Goal: Book appointment/travel/reservation

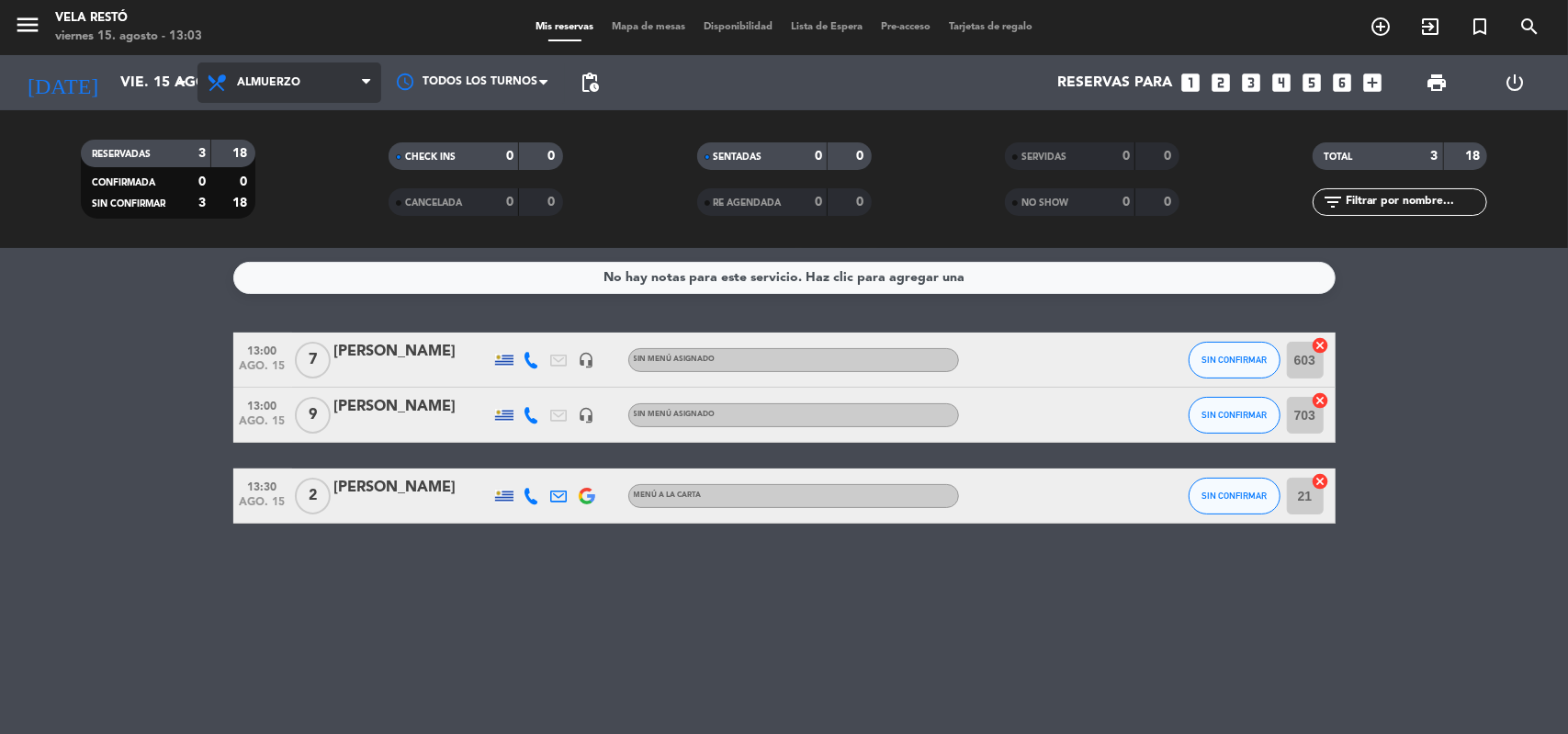
click at [248, 83] on span "Almuerzo" at bounding box center [269, 83] width 63 height 13
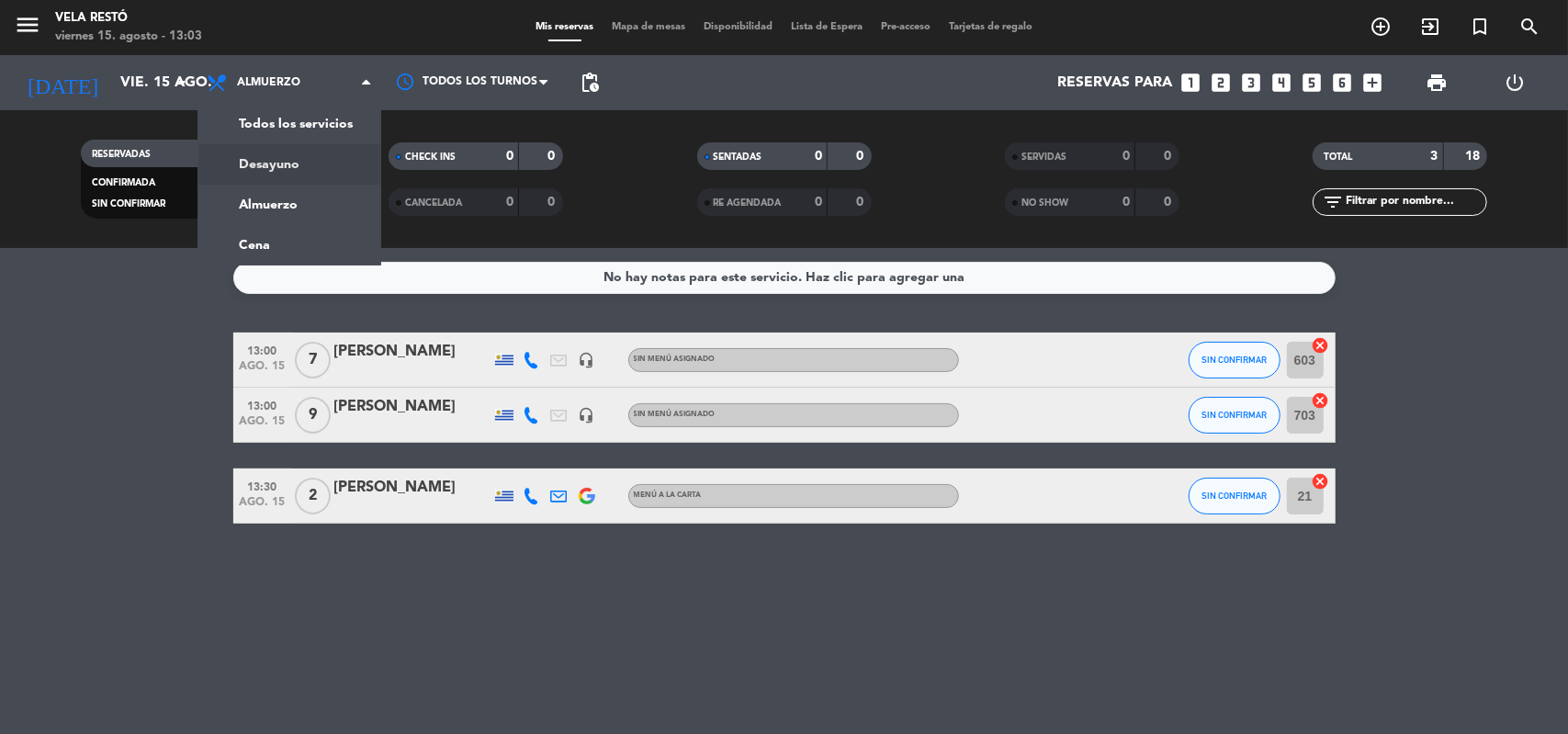
click at [129, 309] on div "No hay notas para este servicio. Haz clic para agregar una 13:00 [DATE] 7 [PERS…" at bounding box center [784, 490] width 1568 height 486
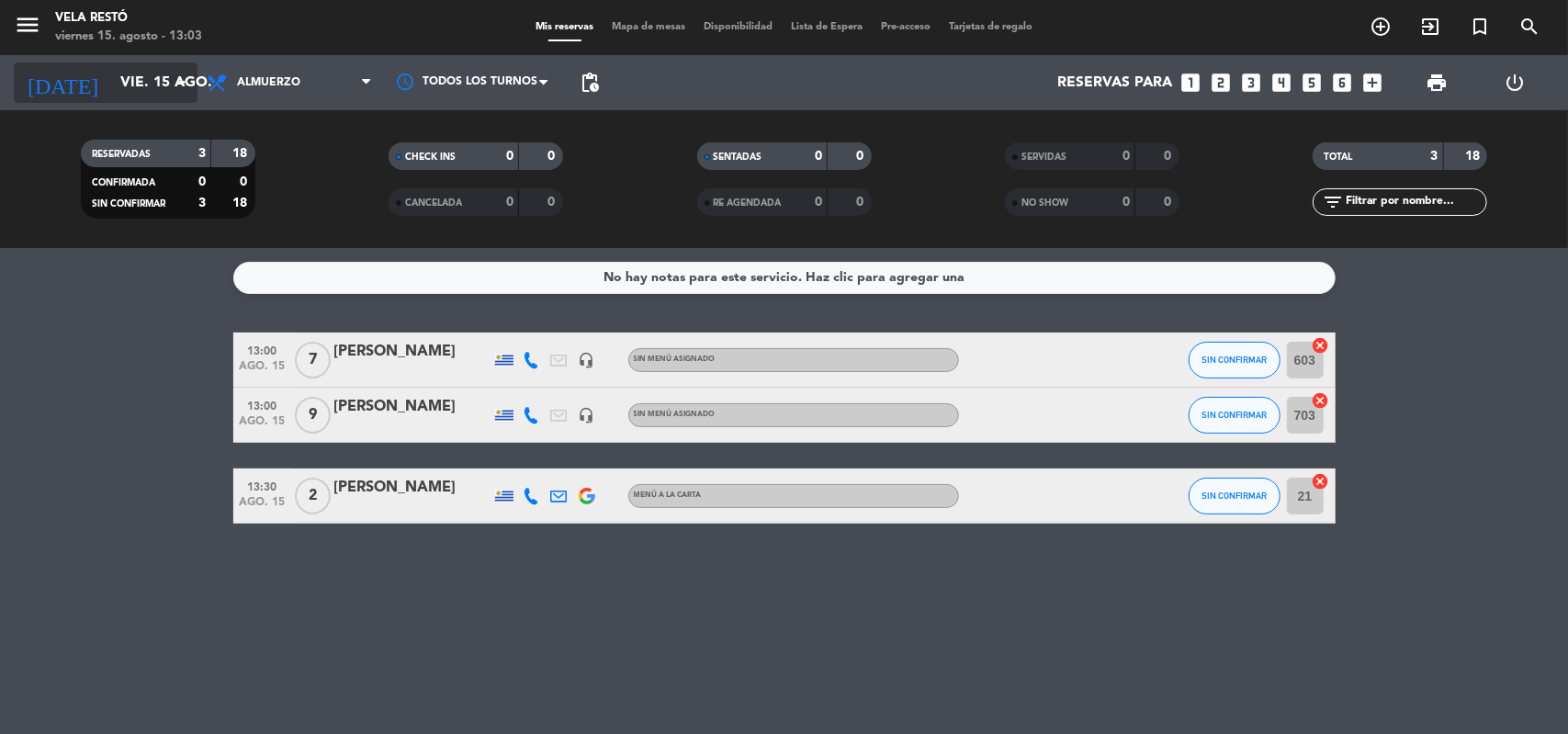
click at [156, 78] on input "vie. 15 ago." at bounding box center [208, 83] width 194 height 36
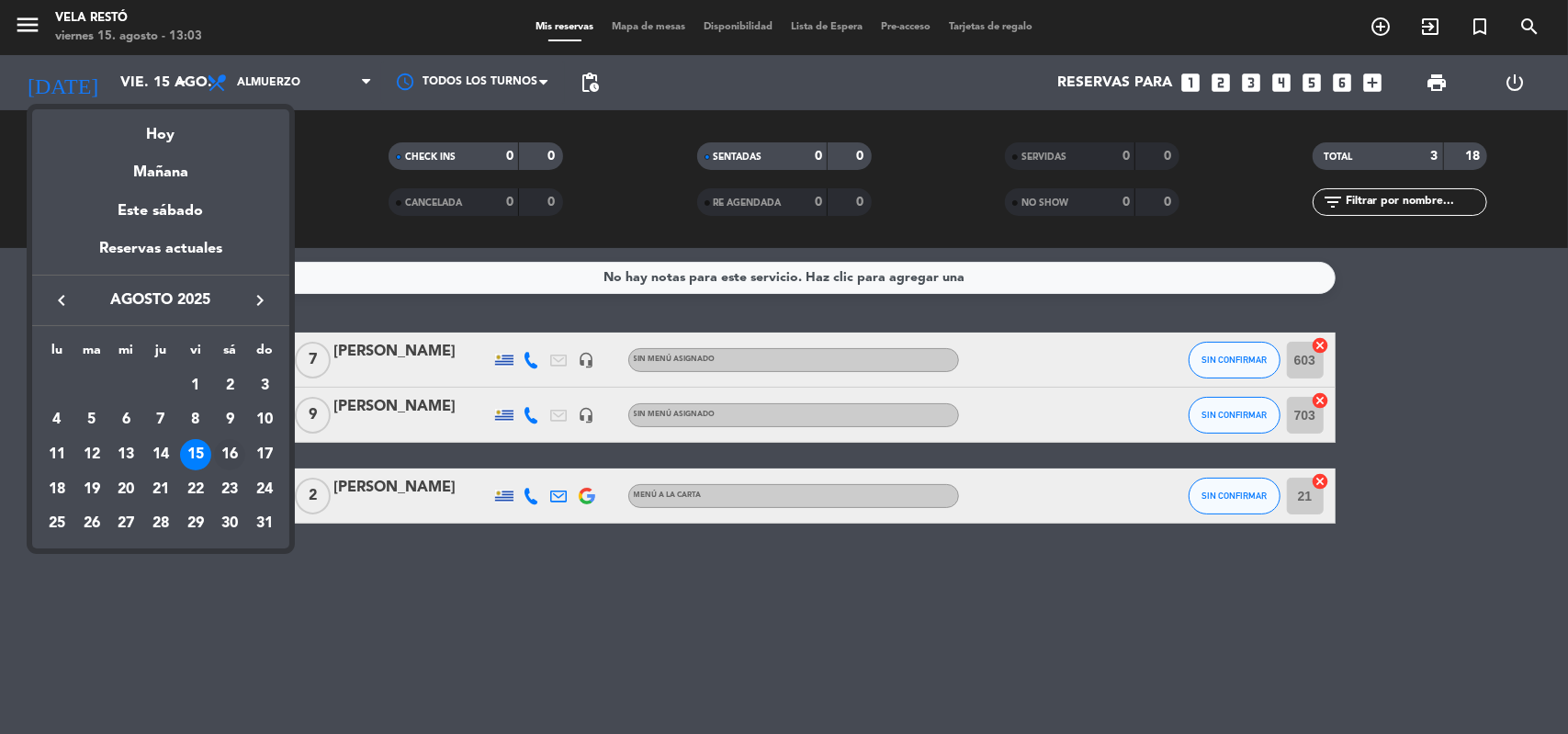
click at [234, 447] on div "16" at bounding box center [230, 454] width 31 height 31
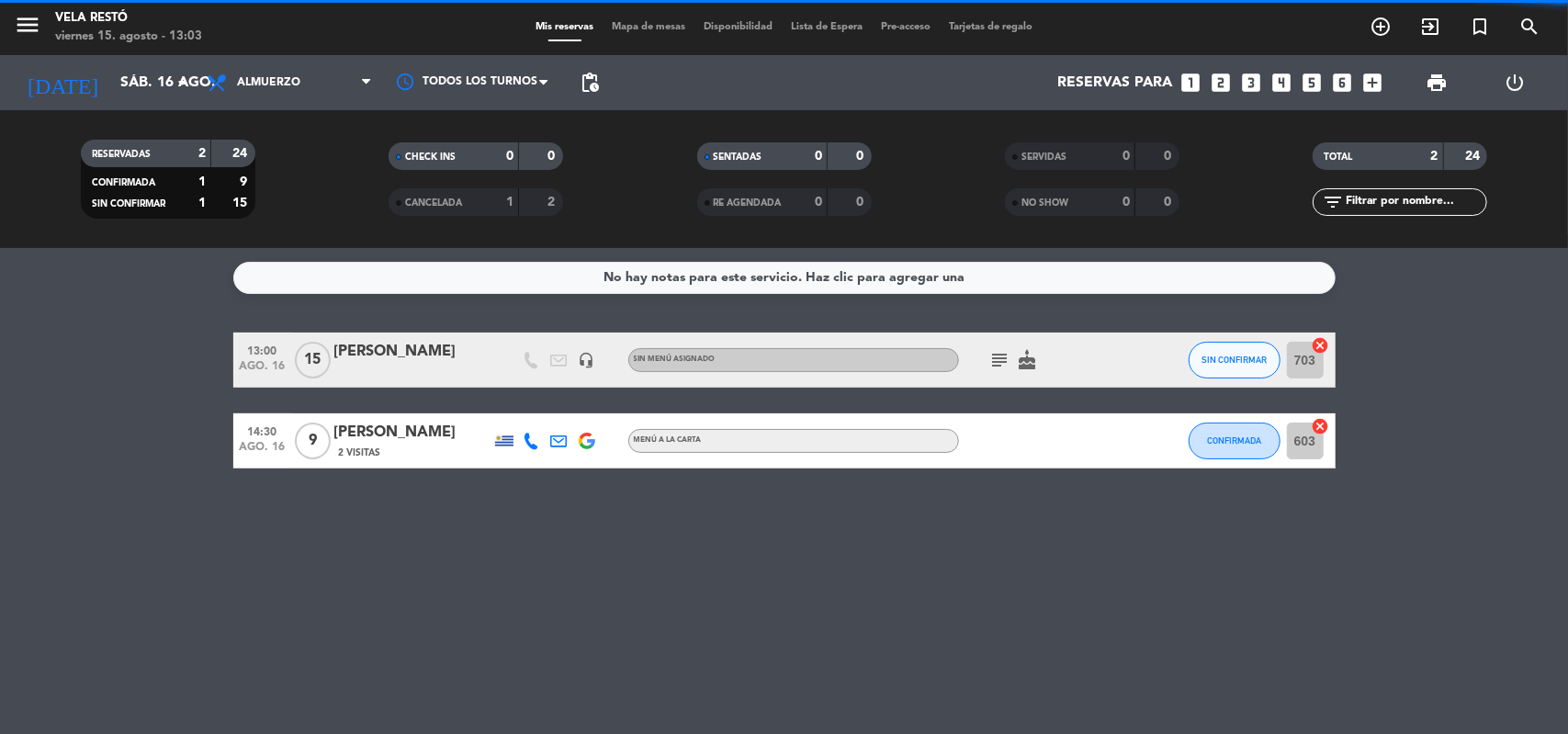
click at [304, 66] on span "Almuerzo" at bounding box center [290, 83] width 184 height 40
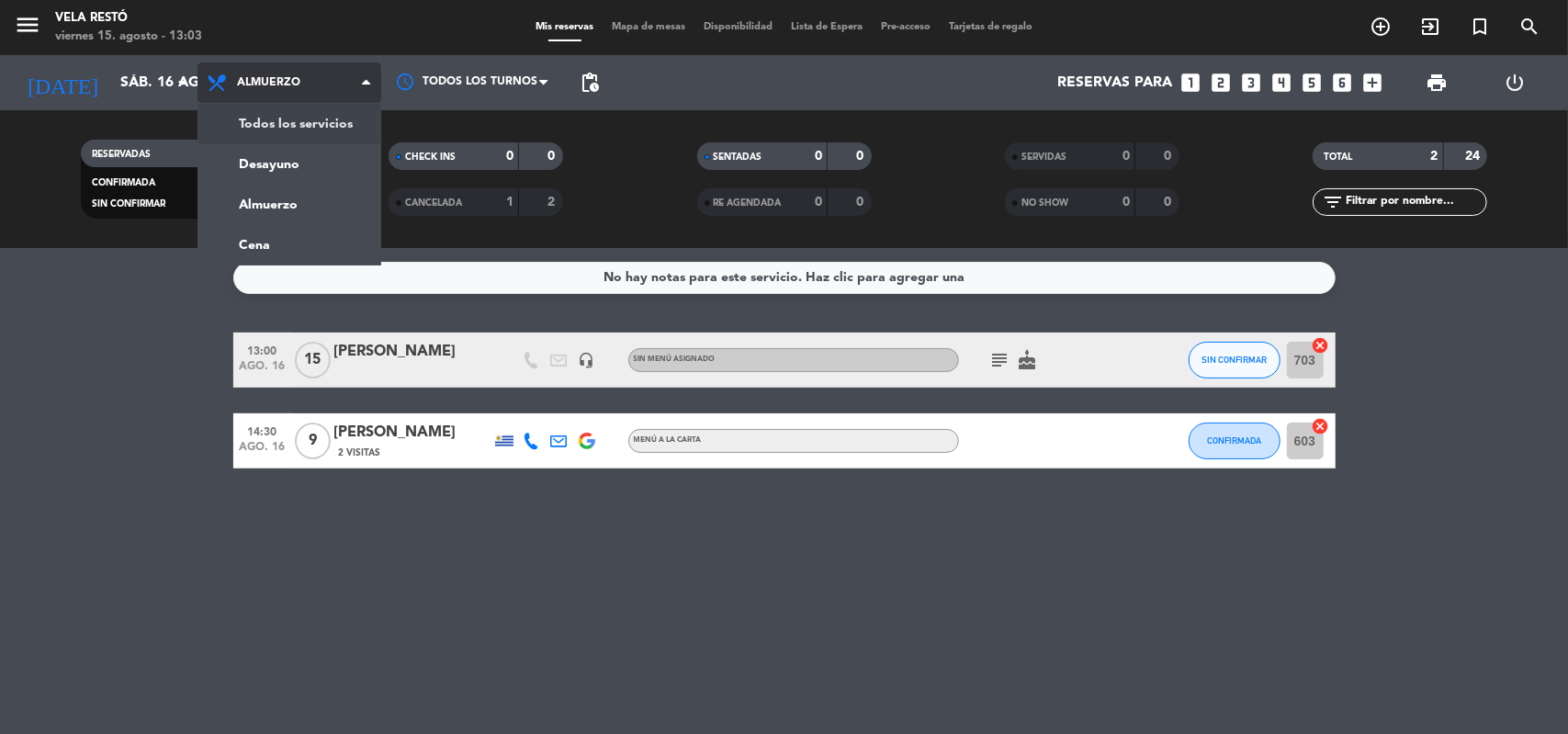
click at [323, 120] on div "menu Vela Restó [DATE] 15. agosto - 13:03 Mis reservas Mapa de mesas Disponibil…" at bounding box center [784, 123] width 1568 height 247
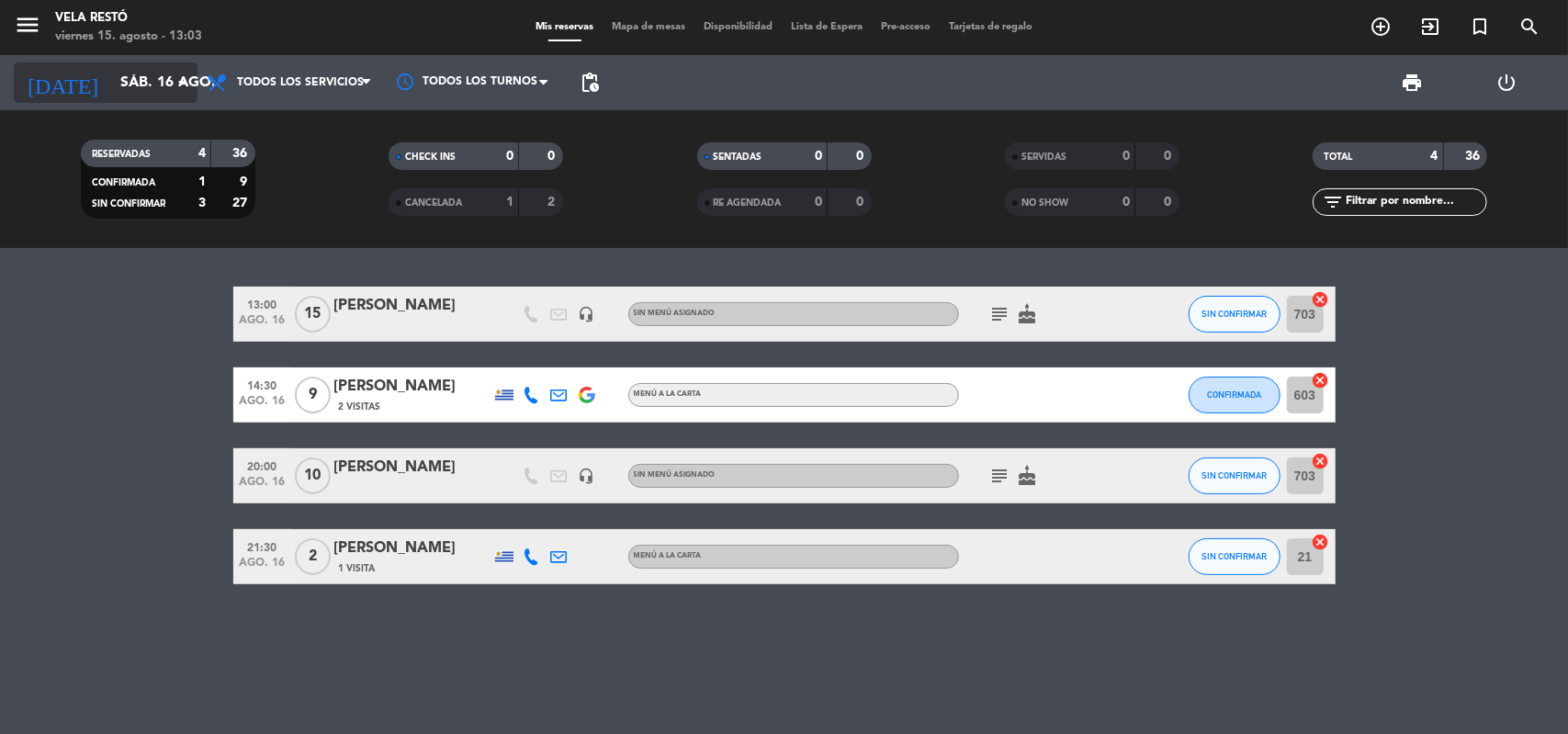
click at [168, 78] on input "sáb. 16 ago." at bounding box center [208, 83] width 194 height 36
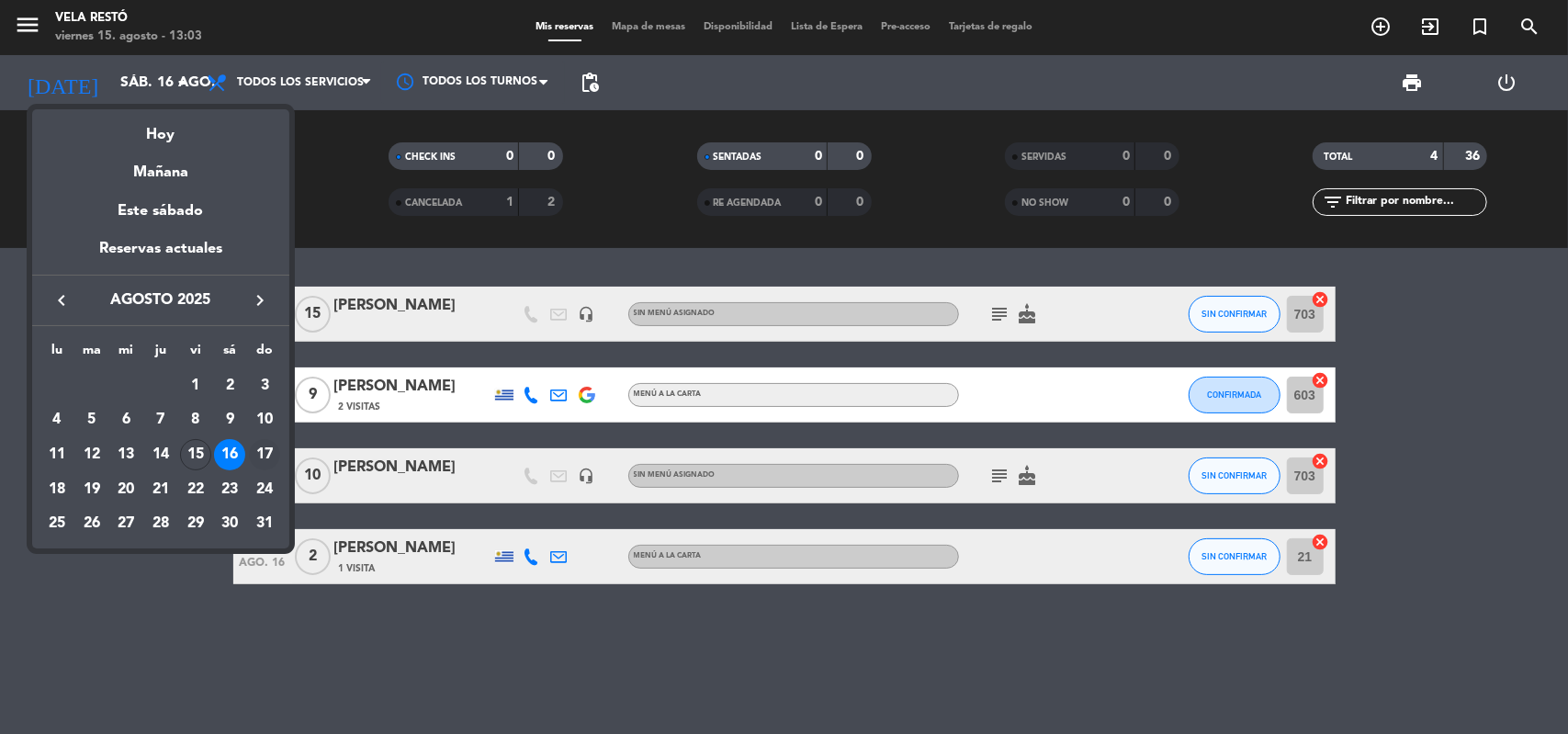
click at [270, 455] on div "17" at bounding box center [264, 454] width 31 height 31
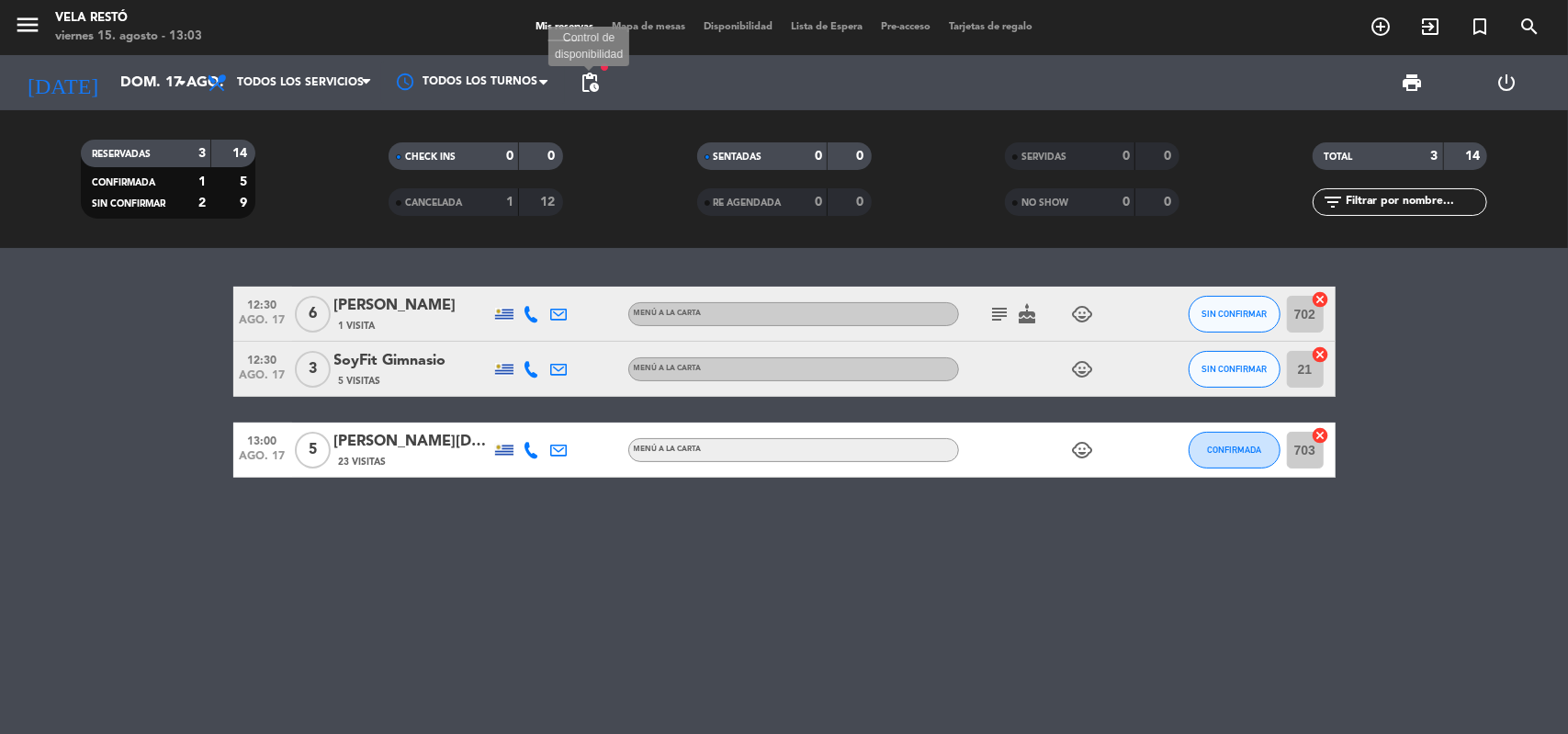
click at [600, 86] on span "pending_actions" at bounding box center [590, 83] width 22 height 22
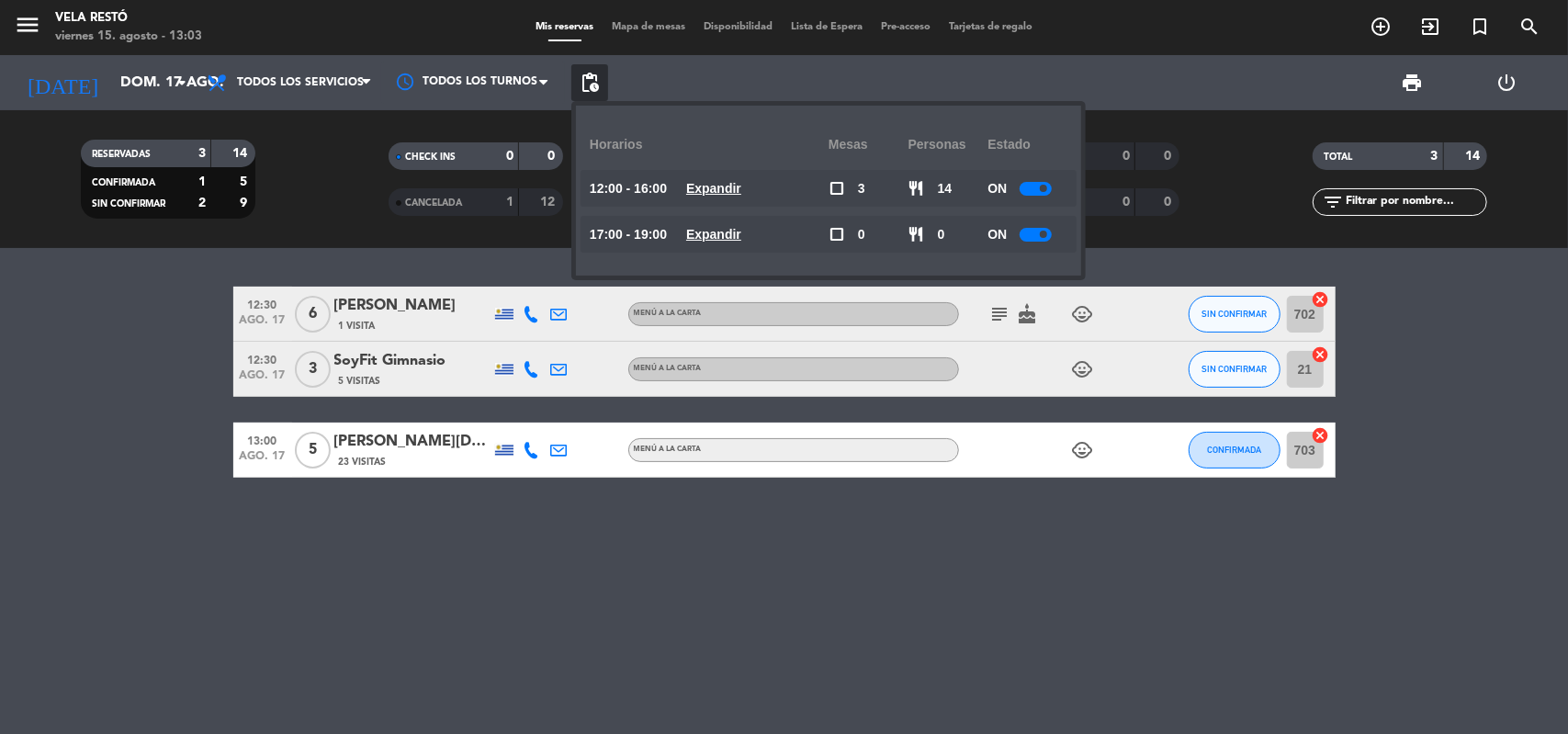
click at [509, 247] on div "12:30 [DATE] 6 [PERSON_NAME] 1 Visita Menú a la carta subject cake child_care S…" at bounding box center [784, 490] width 1568 height 486
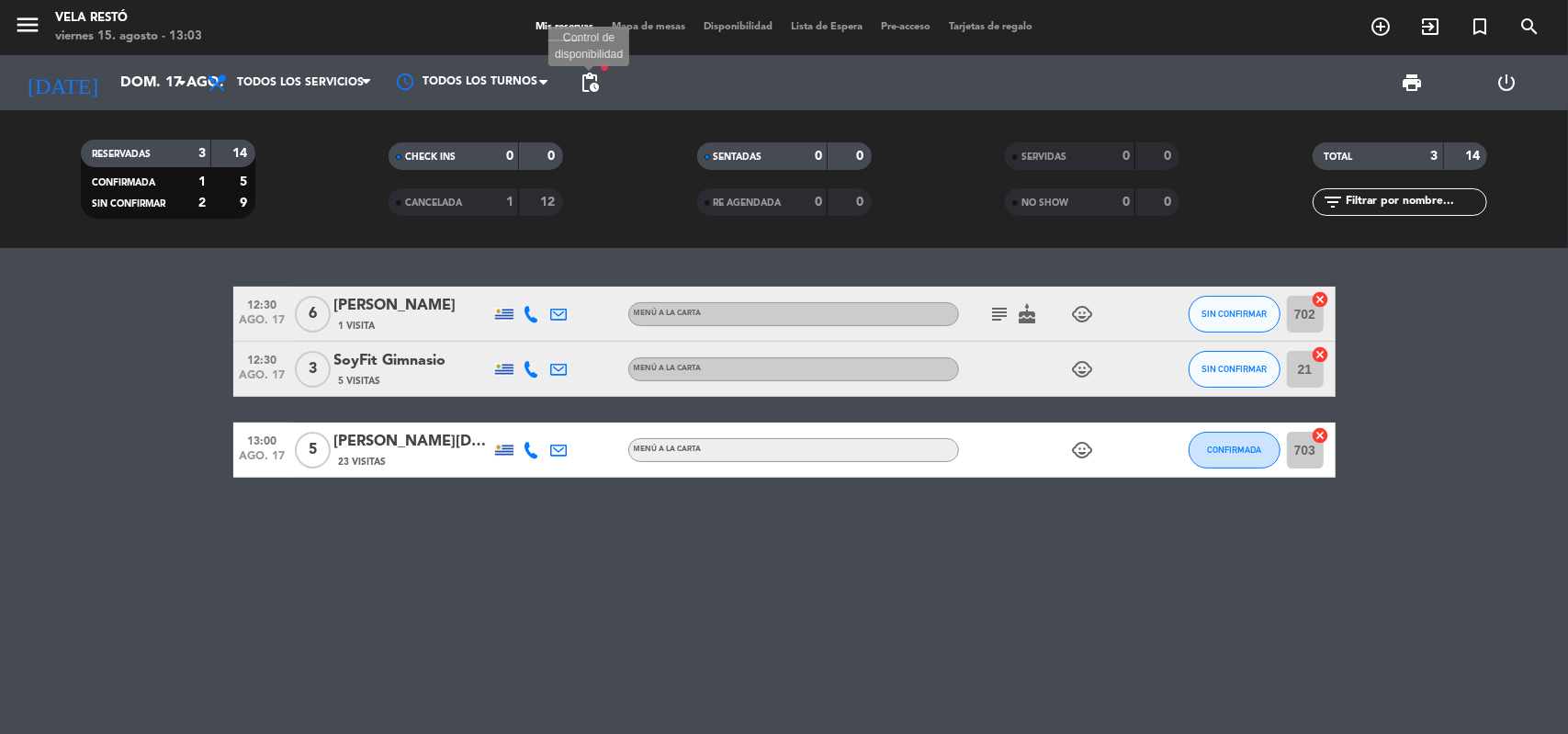
click at [581, 91] on span "pending_actions" at bounding box center [590, 83] width 22 height 22
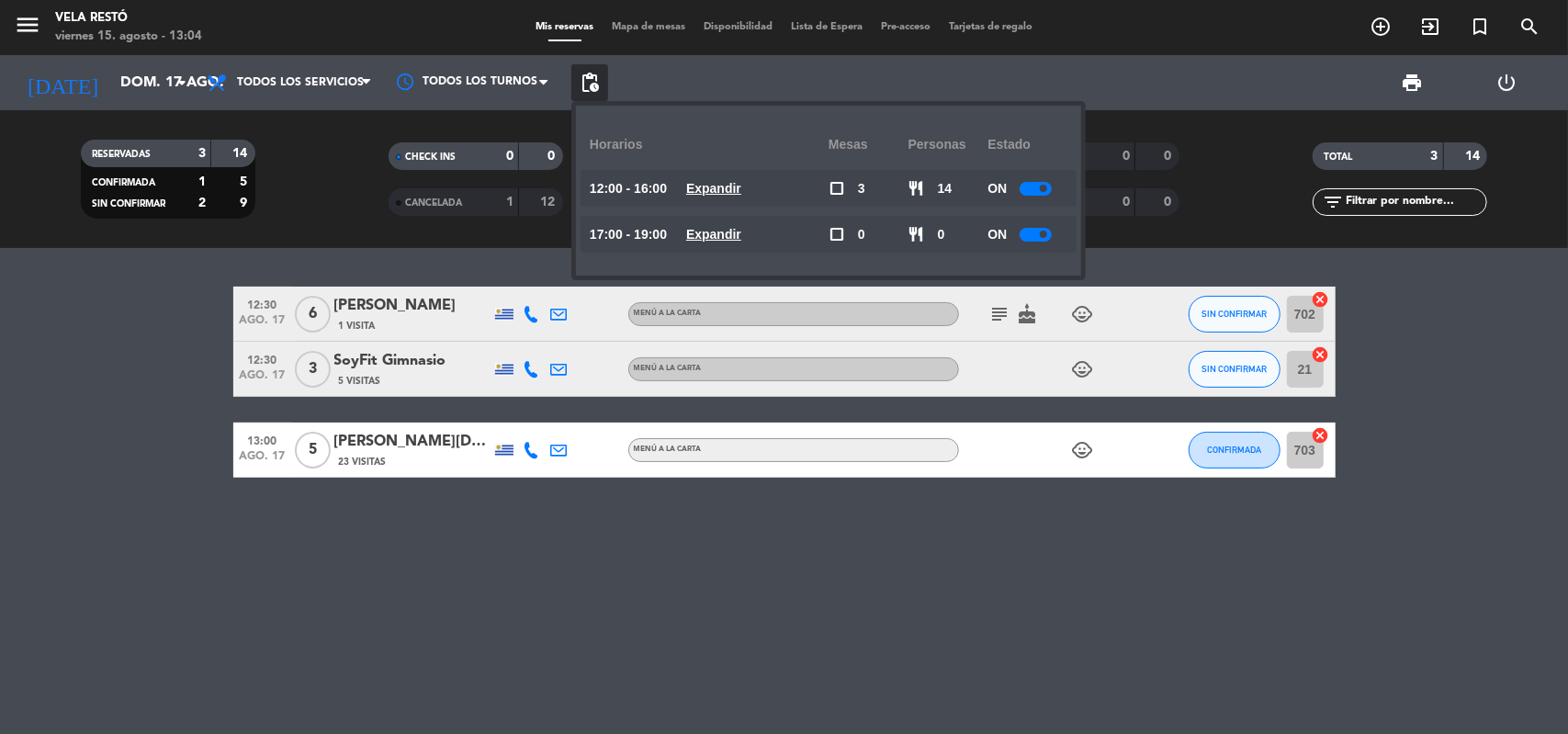
click at [745, 201] on div "12:00 - 16:00 Expandir" at bounding box center [709, 189] width 239 height 37
click at [742, 193] on u "Expandir" at bounding box center [714, 189] width 55 height 15
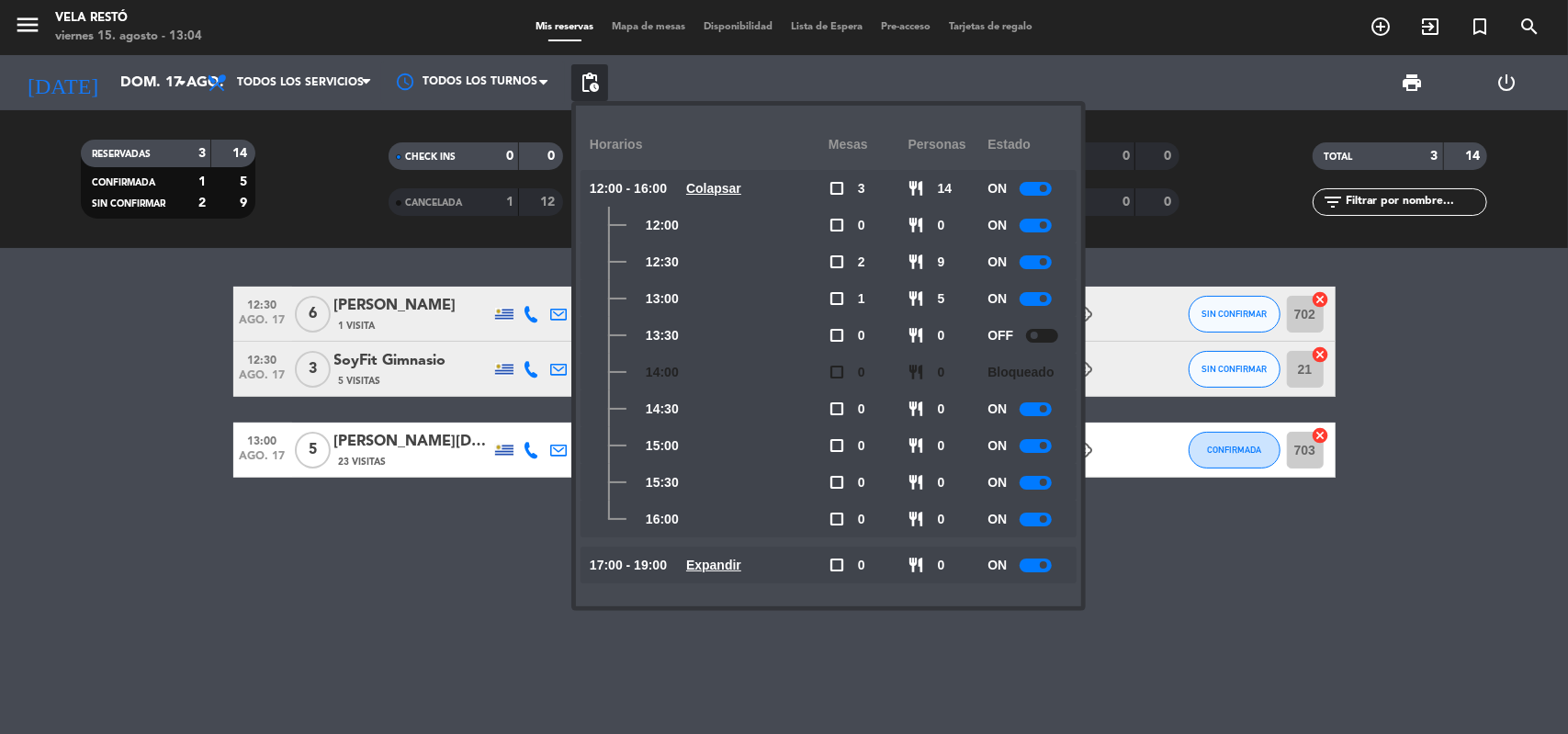
click at [1047, 337] on div at bounding box center [1042, 335] width 32 height 14
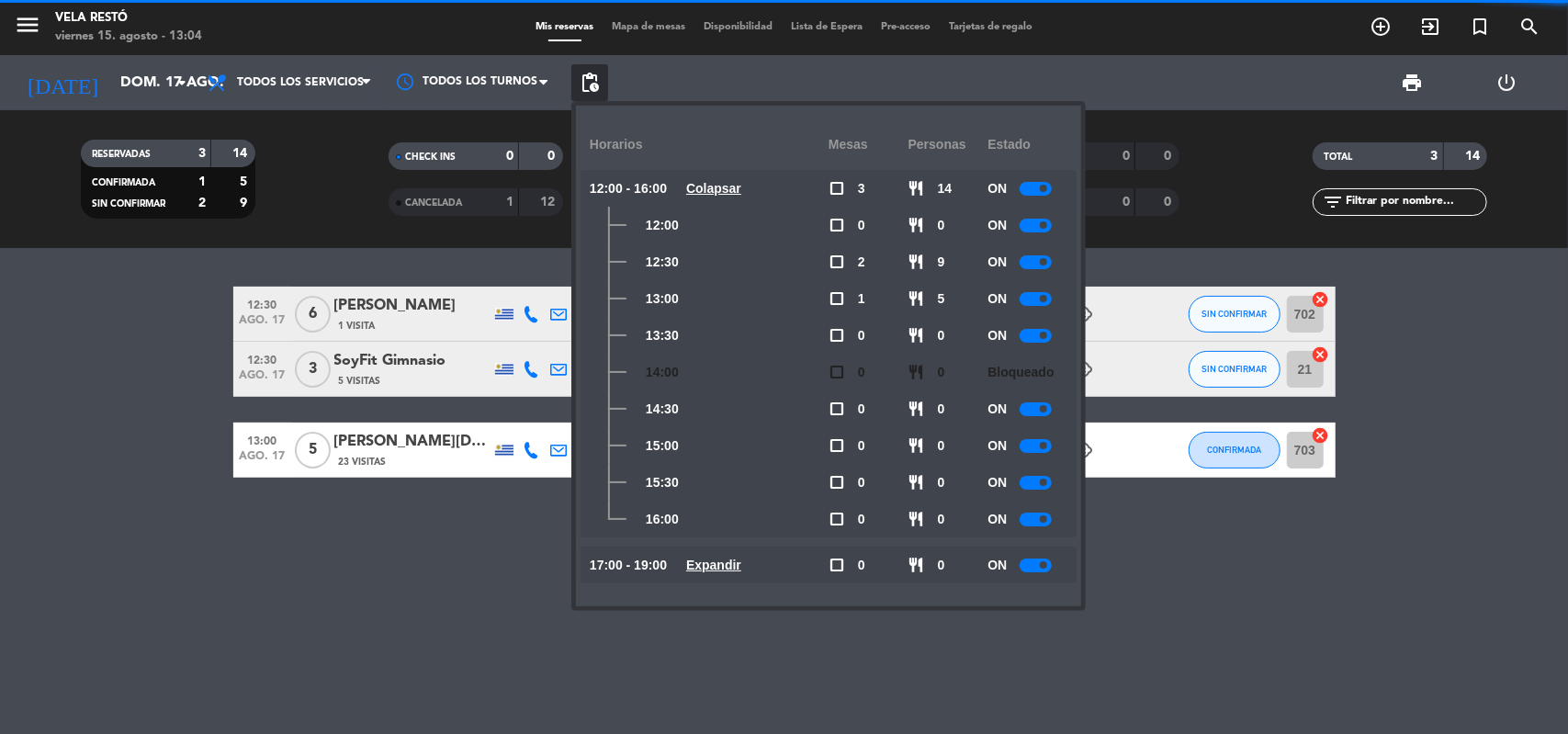
click at [450, 510] on div "12:30 [DATE] 6 [PERSON_NAME] 1 Visita Menú a la carta subject cake child_care S…" at bounding box center [784, 490] width 1568 height 486
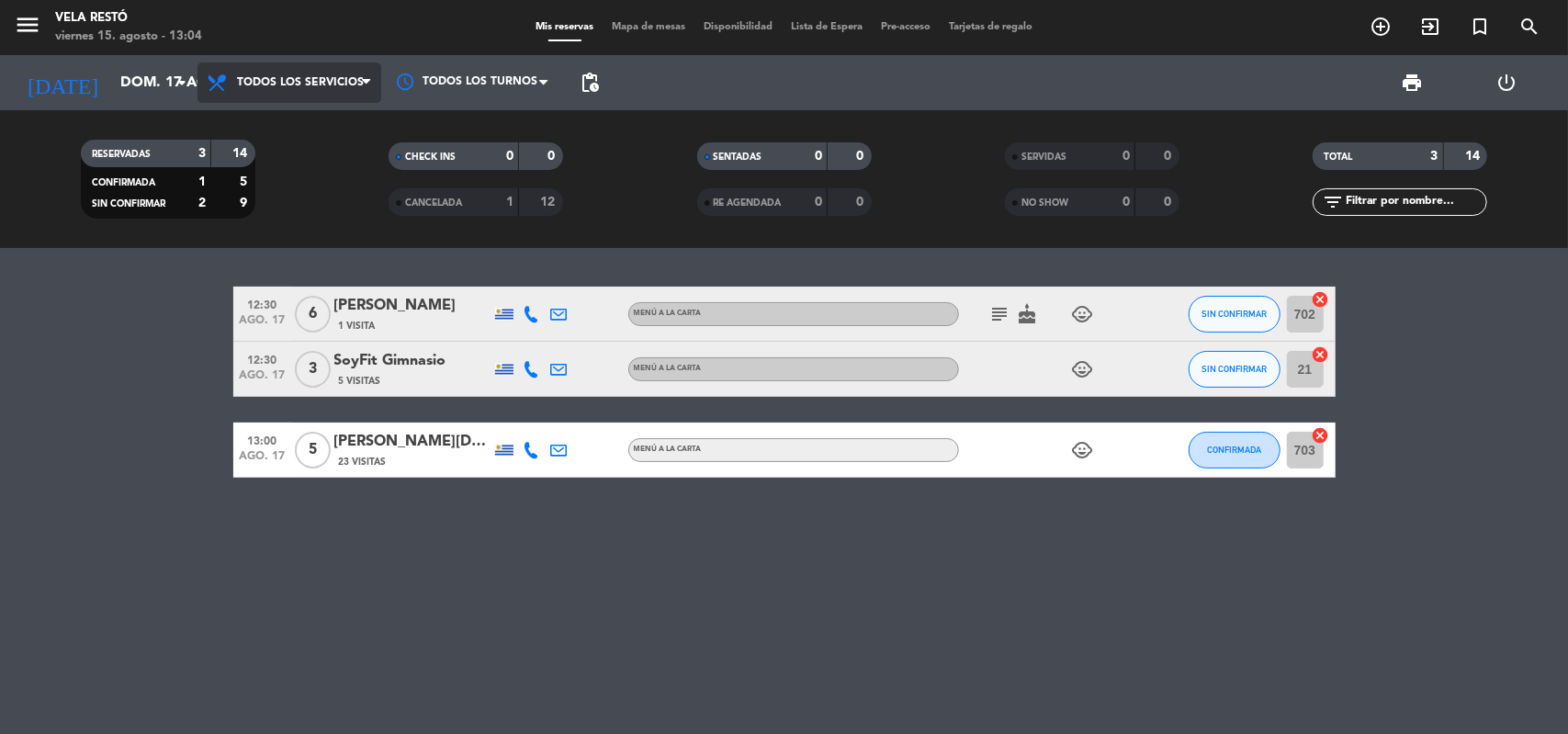
click at [361, 80] on span "Todos los servicios" at bounding box center [301, 83] width 127 height 13
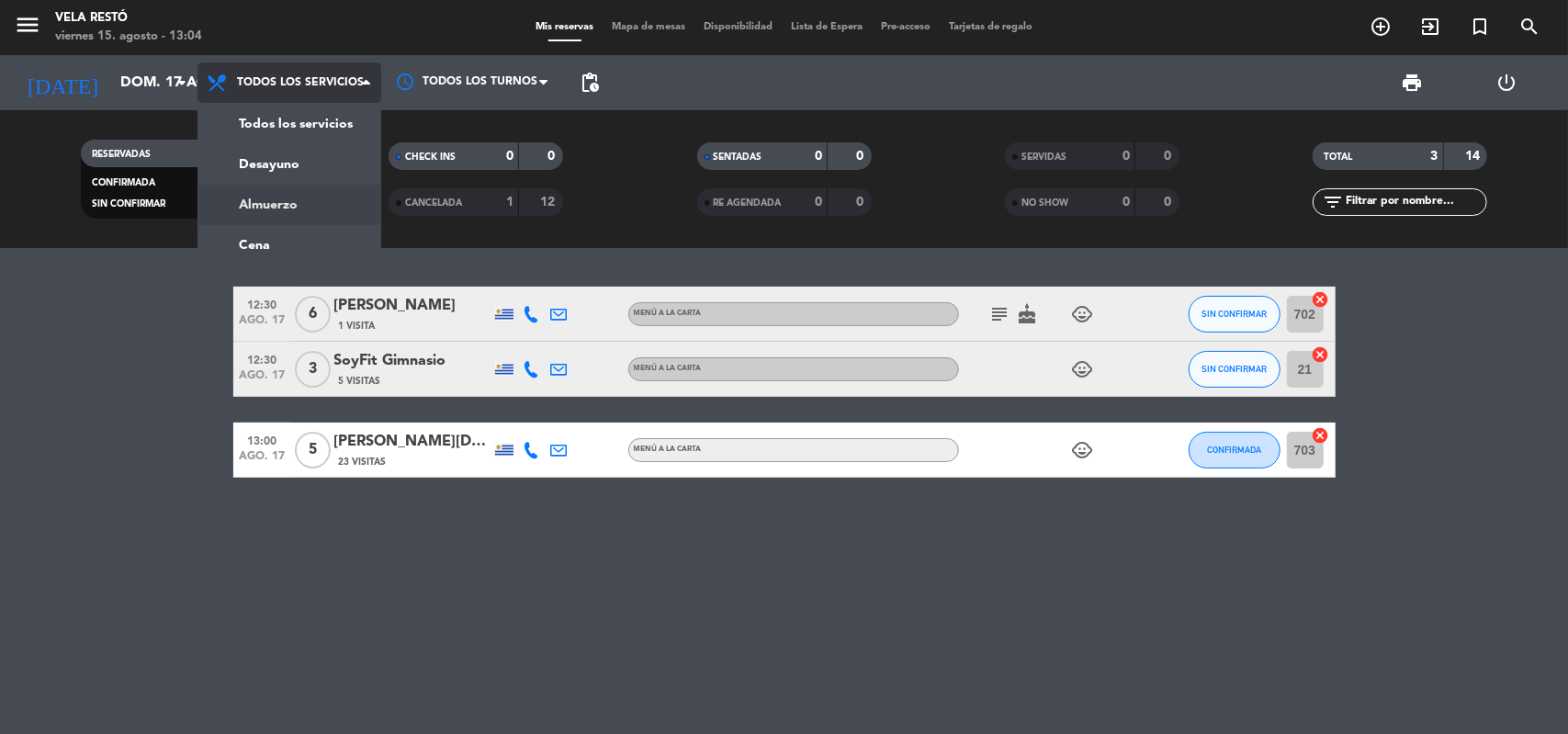
click at [326, 200] on div "menu Vela Restó [DATE] 15. agosto - 13:04 Mis reservas Mapa de mesas Disponibil…" at bounding box center [784, 123] width 1568 height 247
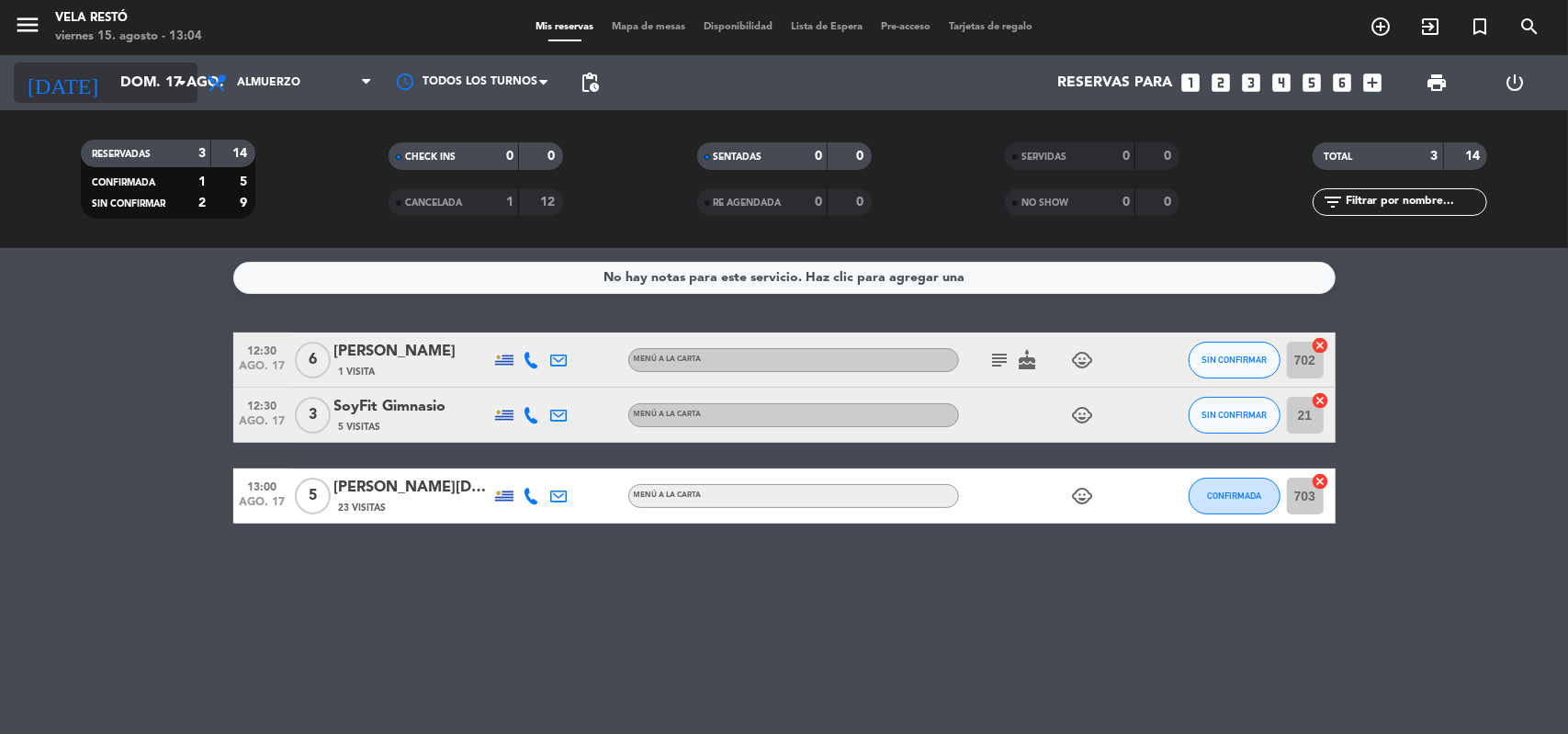
click at [166, 81] on input "dom. 17 ago." at bounding box center [208, 83] width 194 height 36
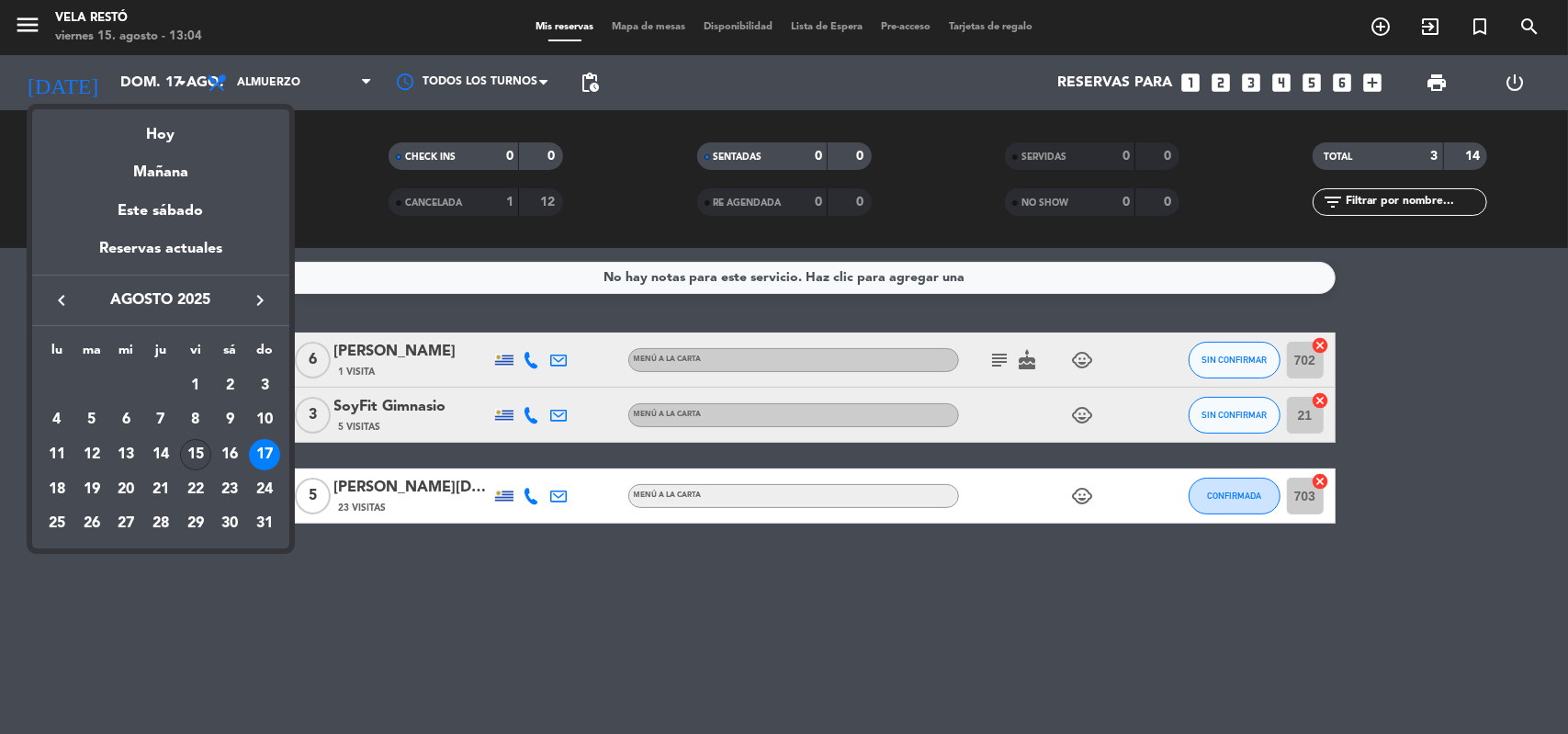
click at [183, 457] on div "15" at bounding box center [196, 454] width 31 height 31
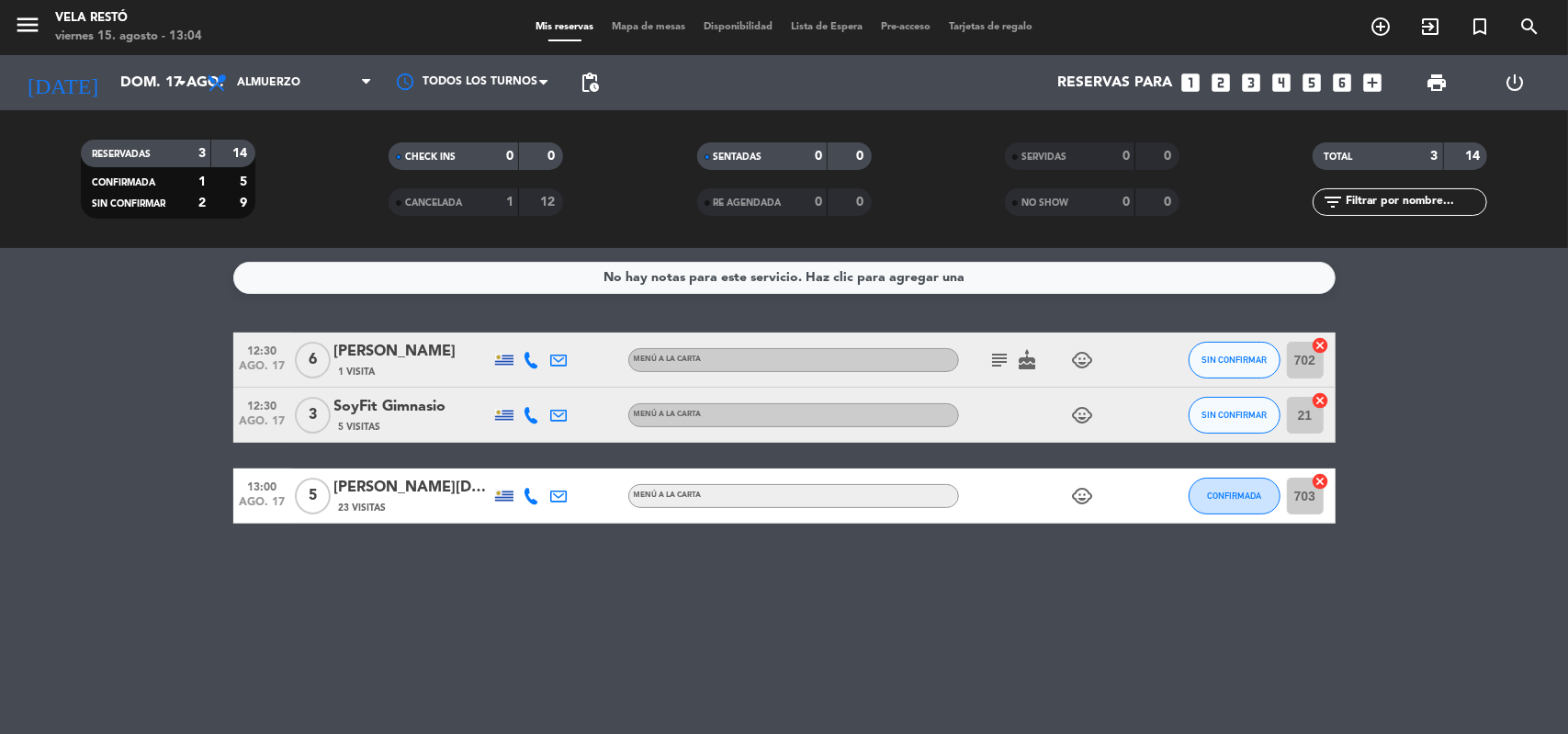
type input "vie. 15 ago."
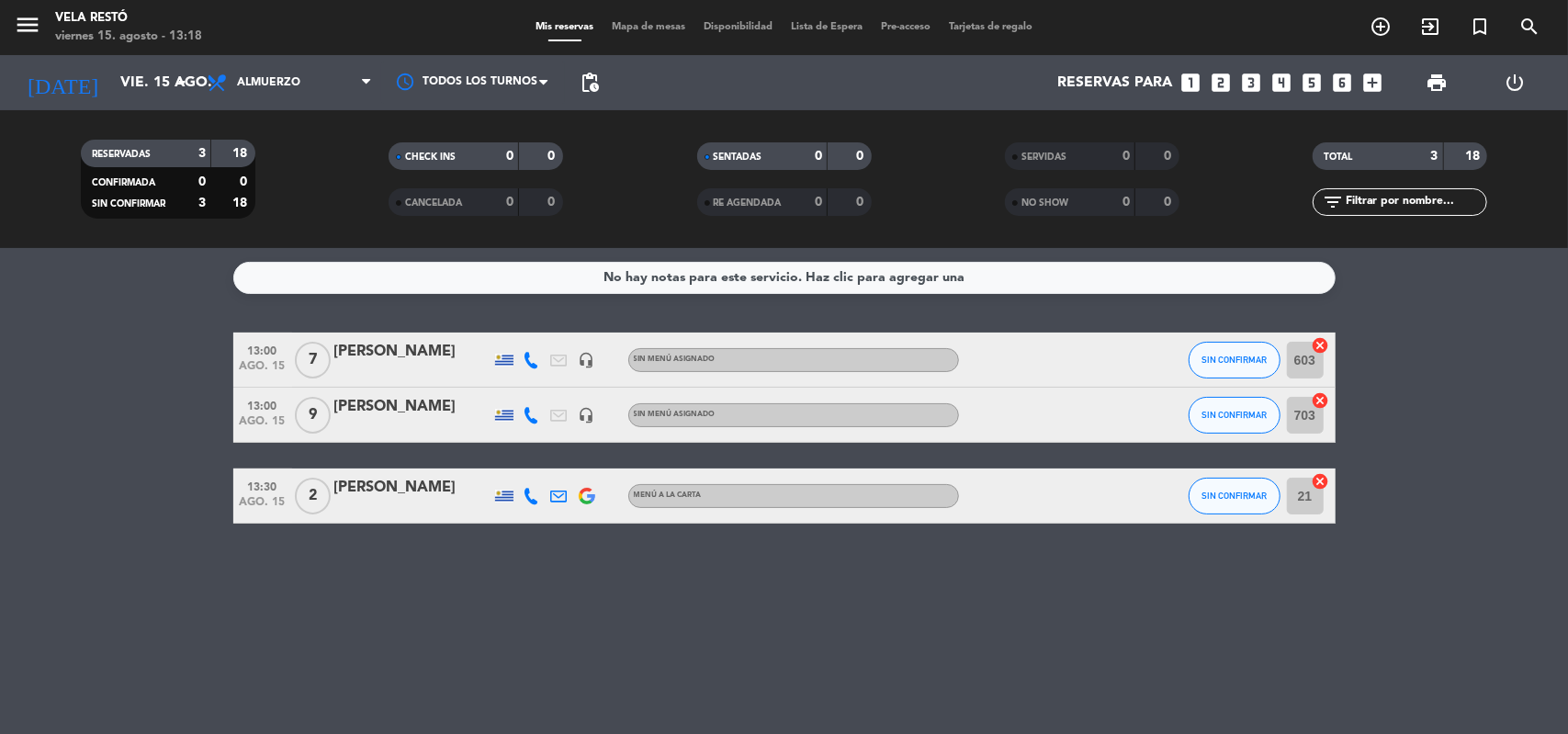
click at [298, 104] on div "Todos los servicios Desayuno Almuerzo Cena Almuerzo Todos los servicios Desayun…" at bounding box center [290, 83] width 184 height 55
click at [304, 90] on span "Almuerzo" at bounding box center [290, 83] width 184 height 40
click at [309, 242] on div "menu Vela Restó [DATE] 15. agosto - 13:18 Mis reservas Mapa de mesas Disponibil…" at bounding box center [784, 123] width 1568 height 247
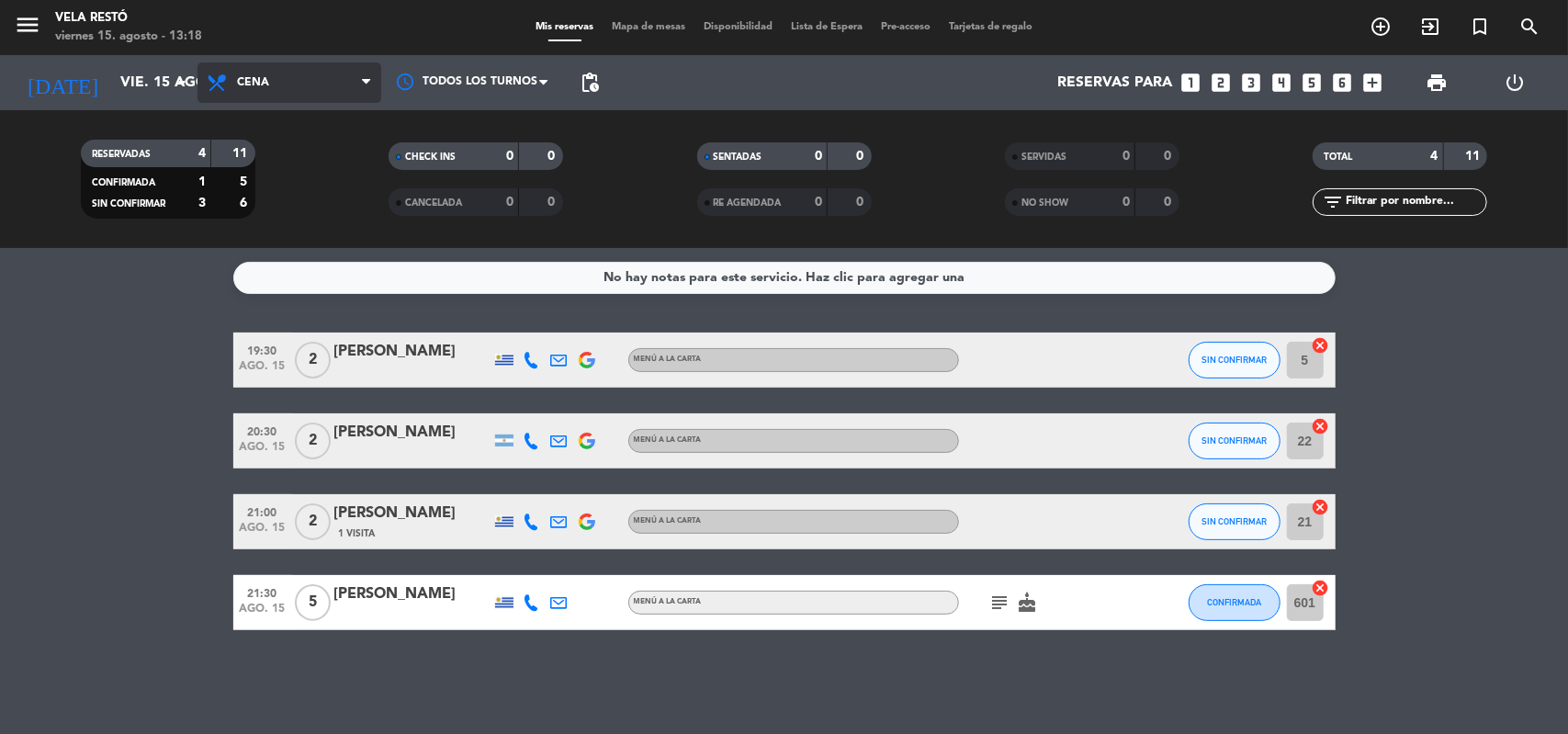
click at [347, 89] on span "Cena" at bounding box center [290, 83] width 184 height 40
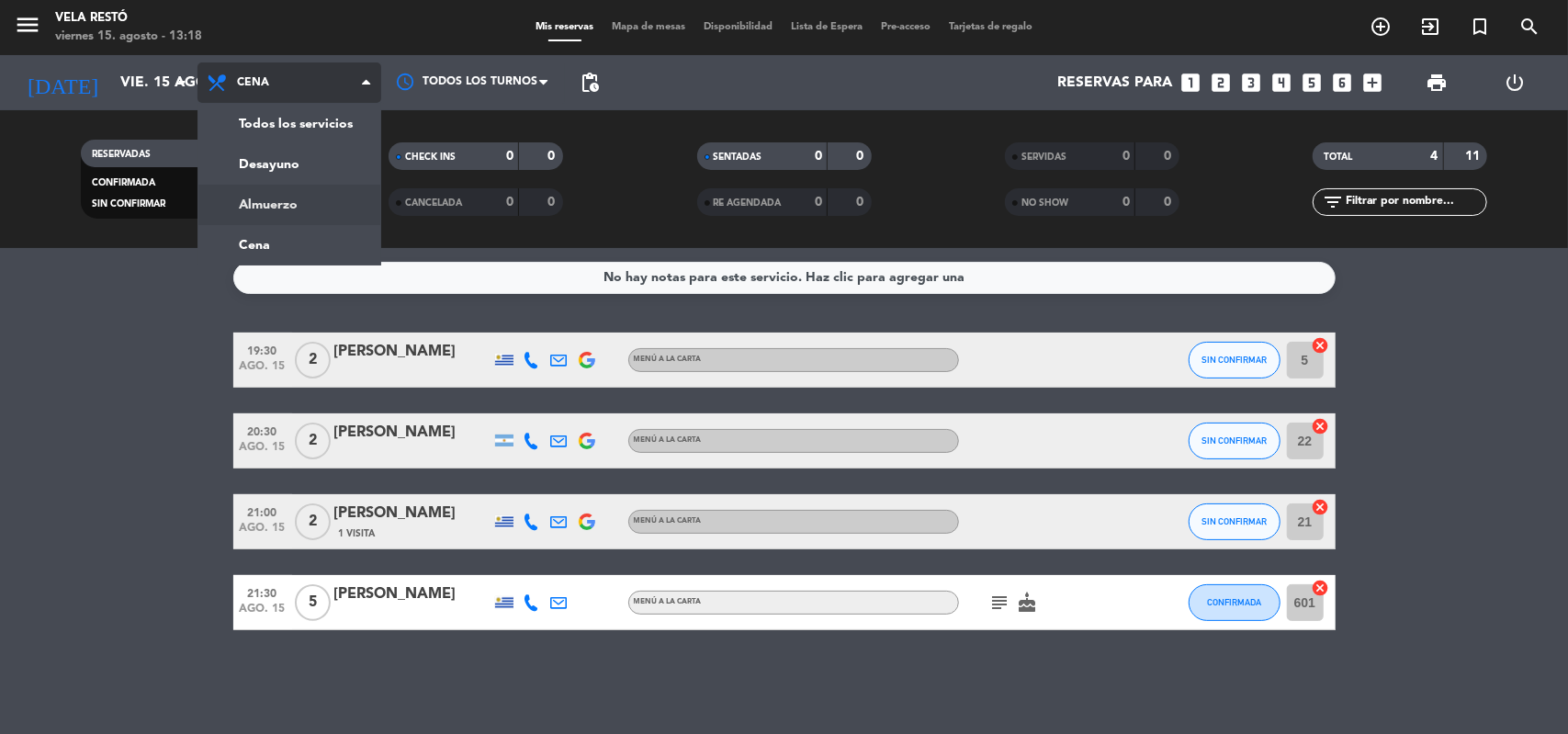
click at [327, 218] on div "menu Vela Restó [DATE] 15. agosto - 13:18 Mis reservas Mapa de mesas Disponibil…" at bounding box center [784, 123] width 1568 height 247
